Goal: Task Accomplishment & Management: Complete application form

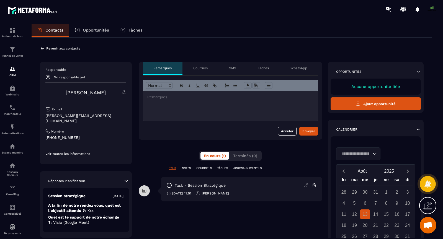
scroll to position [4198, 0]
click at [361, 105] on icon at bounding box center [358, 103] width 5 height 5
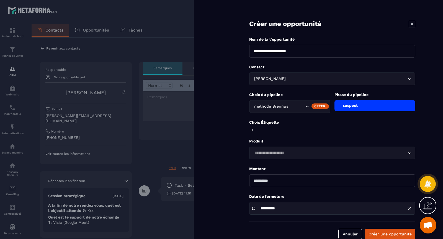
click at [342, 107] on div "suspect" at bounding box center [375, 105] width 81 height 11
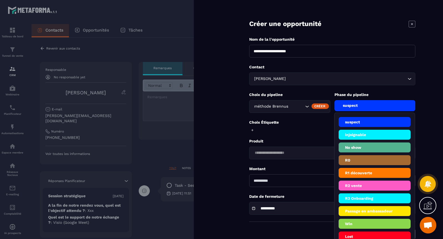
scroll to position [10, 0]
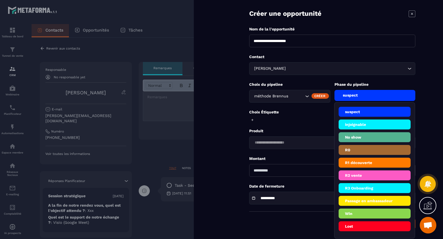
click at [352, 196] on li "R3 Onboarding" at bounding box center [375, 201] width 72 height 10
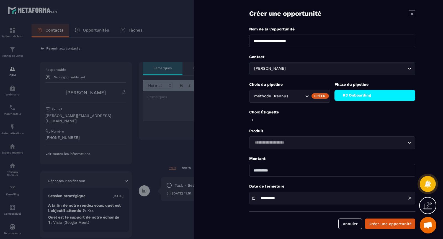
click at [264, 169] on input "number" at bounding box center [332, 170] width 166 height 13
type input "****"
click at [286, 144] on input "Search for option" at bounding box center [329, 143] width 153 height 6
click at [252, 119] on icon at bounding box center [253, 120] width 4 height 4
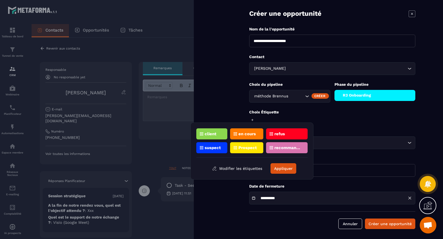
click at [215, 132] on p "client" at bounding box center [211, 134] width 12 height 4
click at [287, 166] on button "Appliquer" at bounding box center [284, 168] width 26 height 11
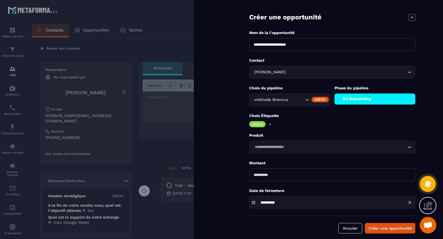
scroll to position [11, 0]
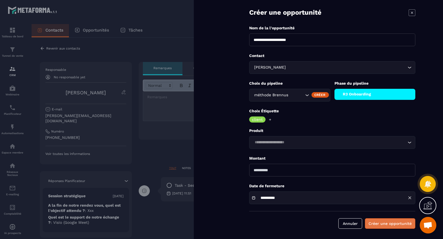
click at [395, 225] on button "Créer une opportunité" at bounding box center [390, 224] width 50 height 11
